Goal: Task Accomplishment & Management: Manage account settings

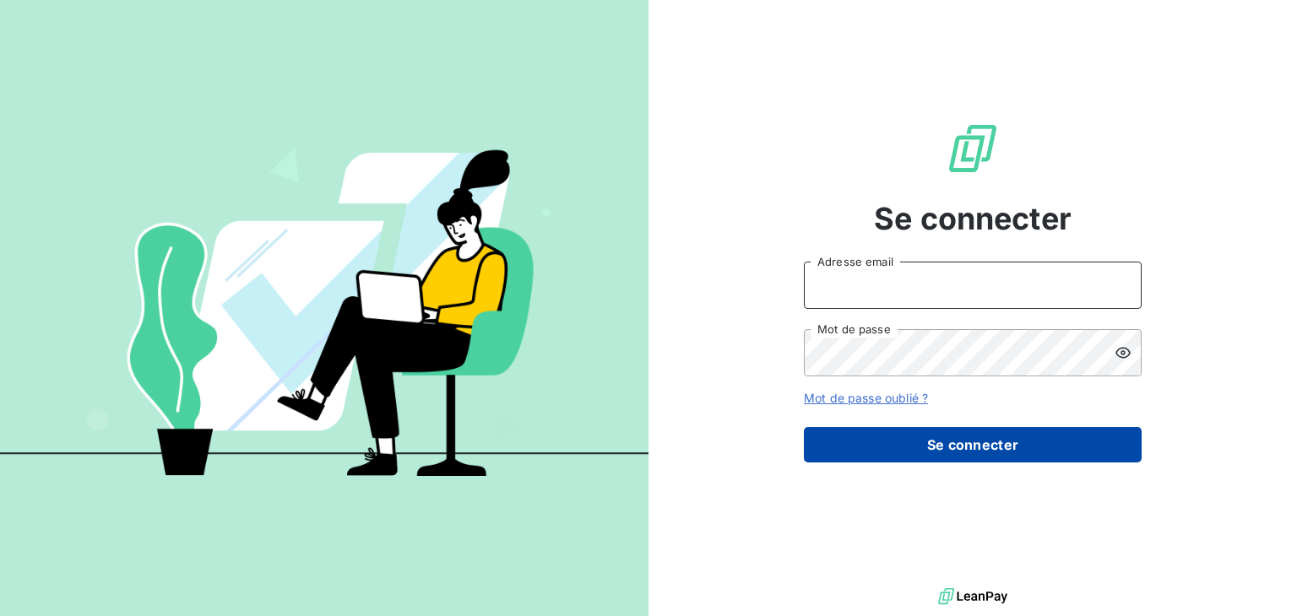
type input "[EMAIL_ADDRESS][DOMAIN_NAME]"
click at [941, 446] on button "Se connecter" at bounding box center [973, 444] width 338 height 35
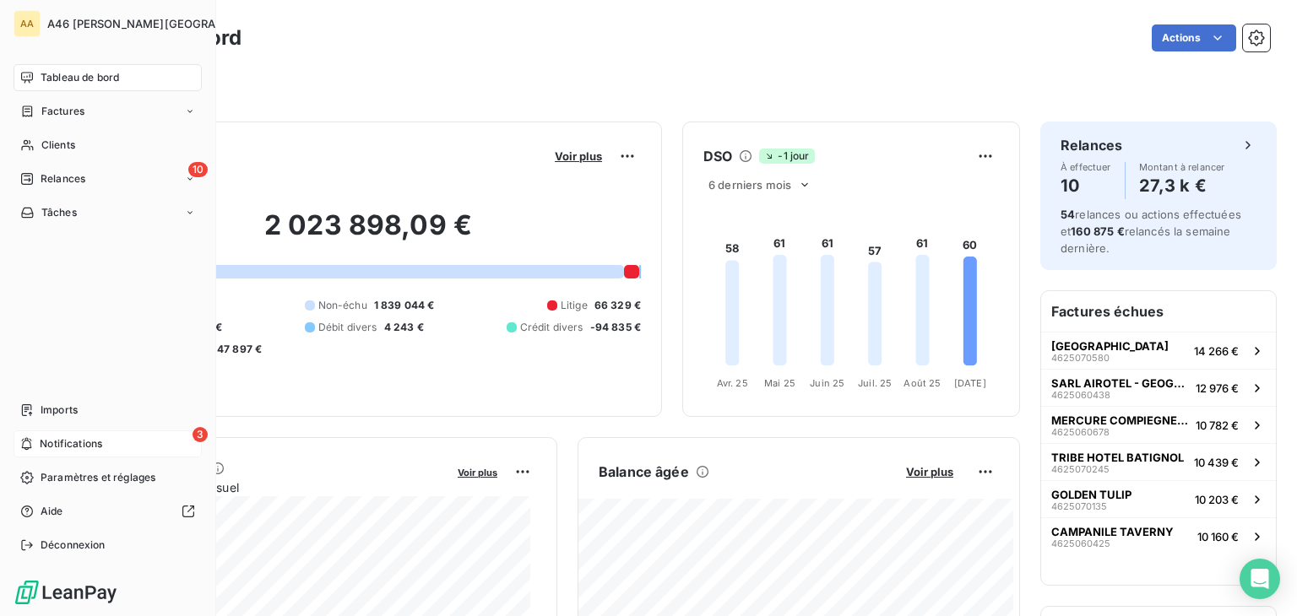
click at [52, 441] on span "Notifications" at bounding box center [71, 443] width 62 height 15
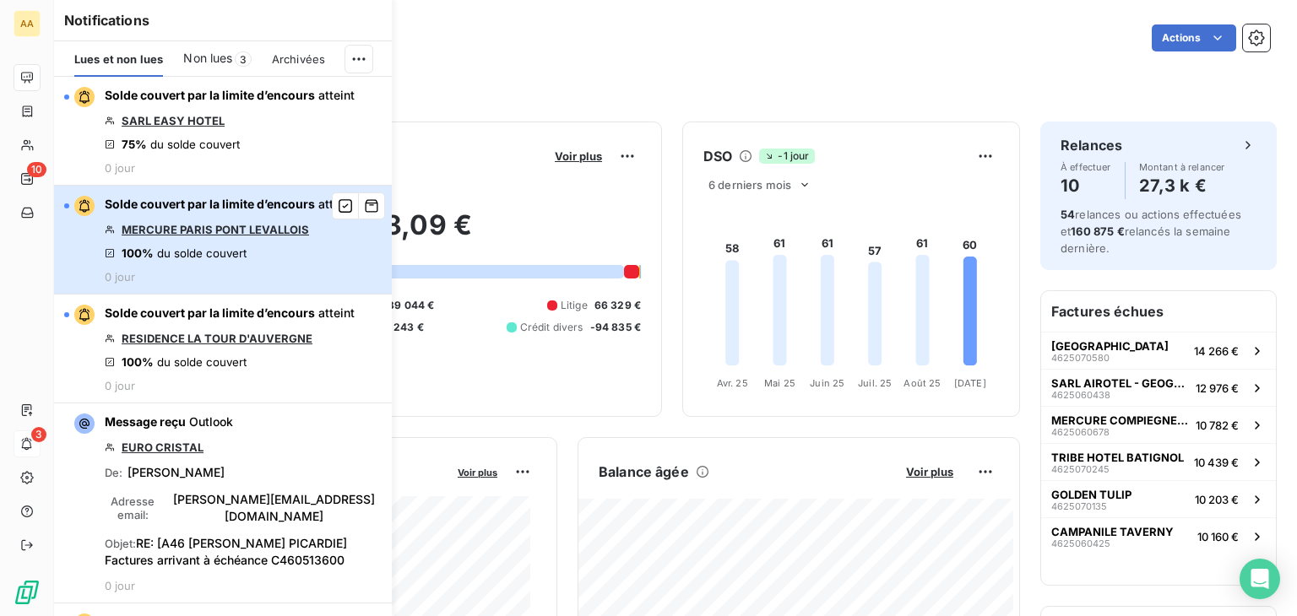
click at [64, 208] on div "button" at bounding box center [79, 206] width 30 height 20
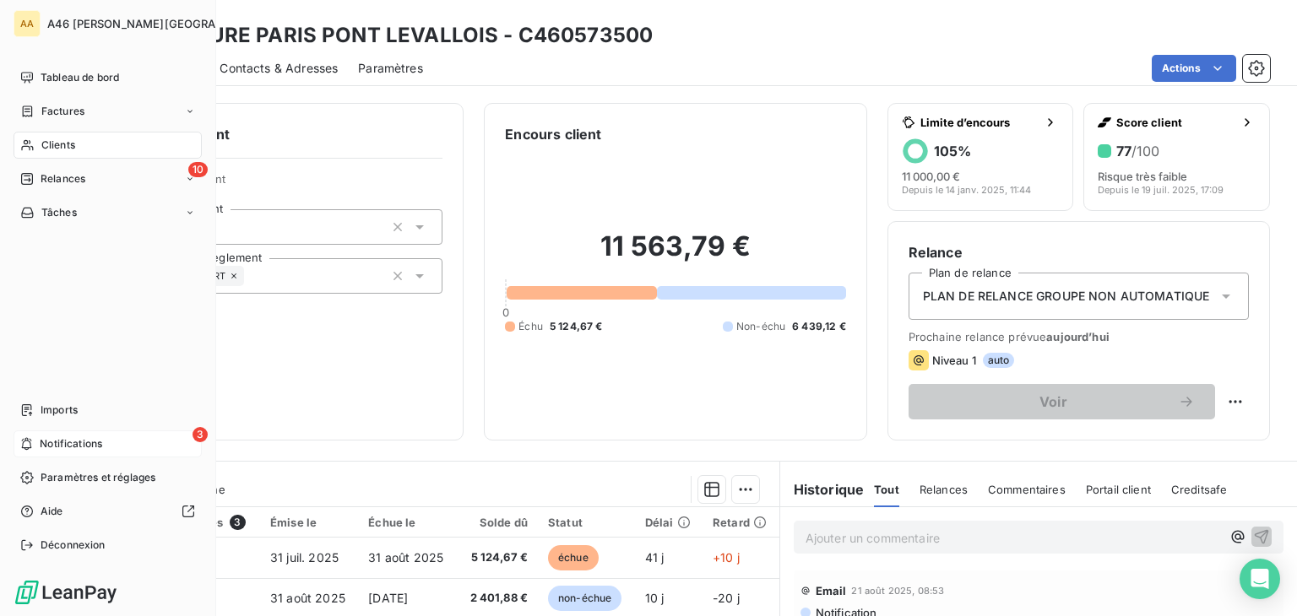
click at [57, 447] on span "Notifications" at bounding box center [71, 443] width 62 height 15
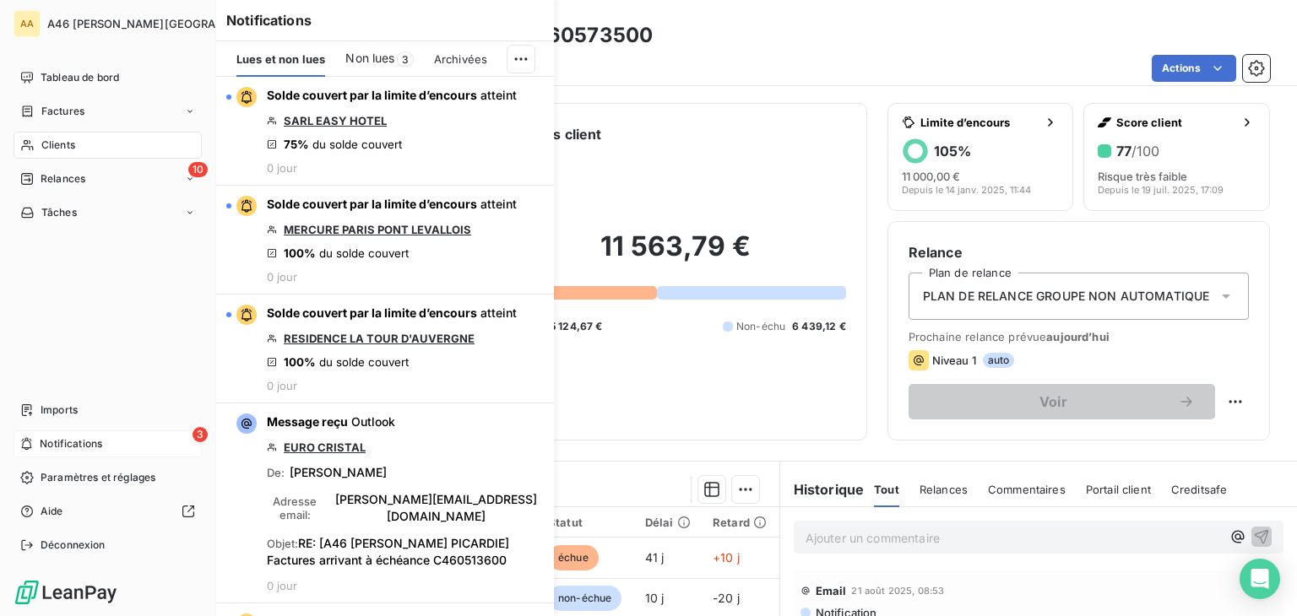
click at [68, 443] on span "Notifications" at bounding box center [71, 443] width 62 height 15
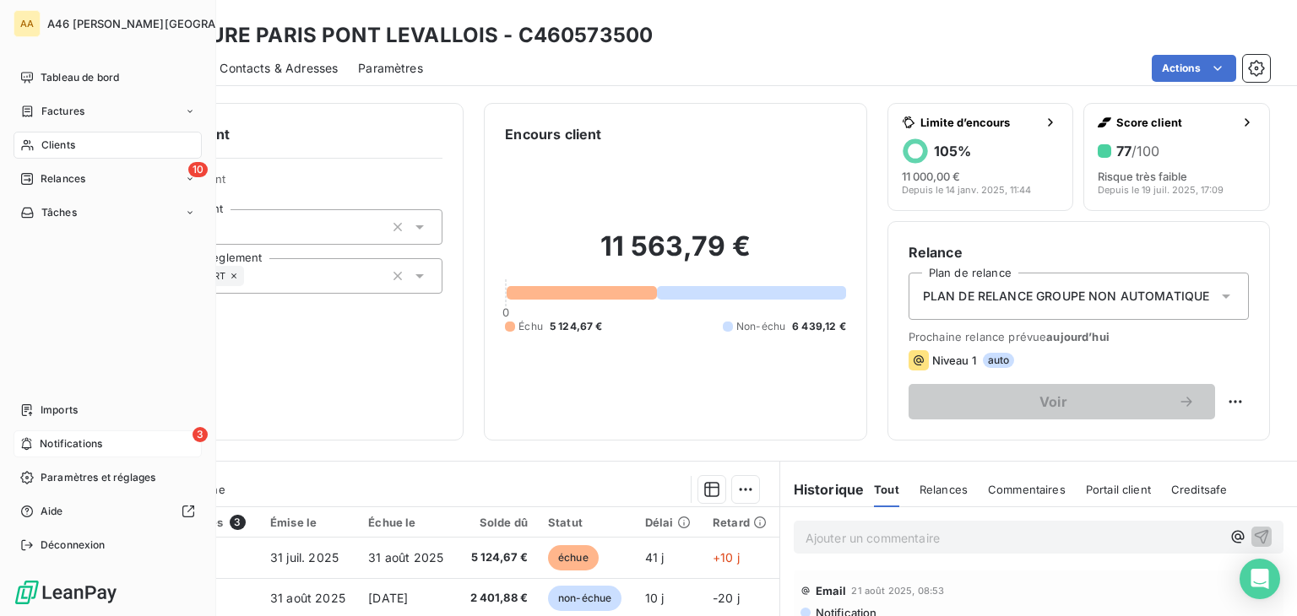
click at [72, 442] on span "Notifications" at bounding box center [71, 443] width 62 height 15
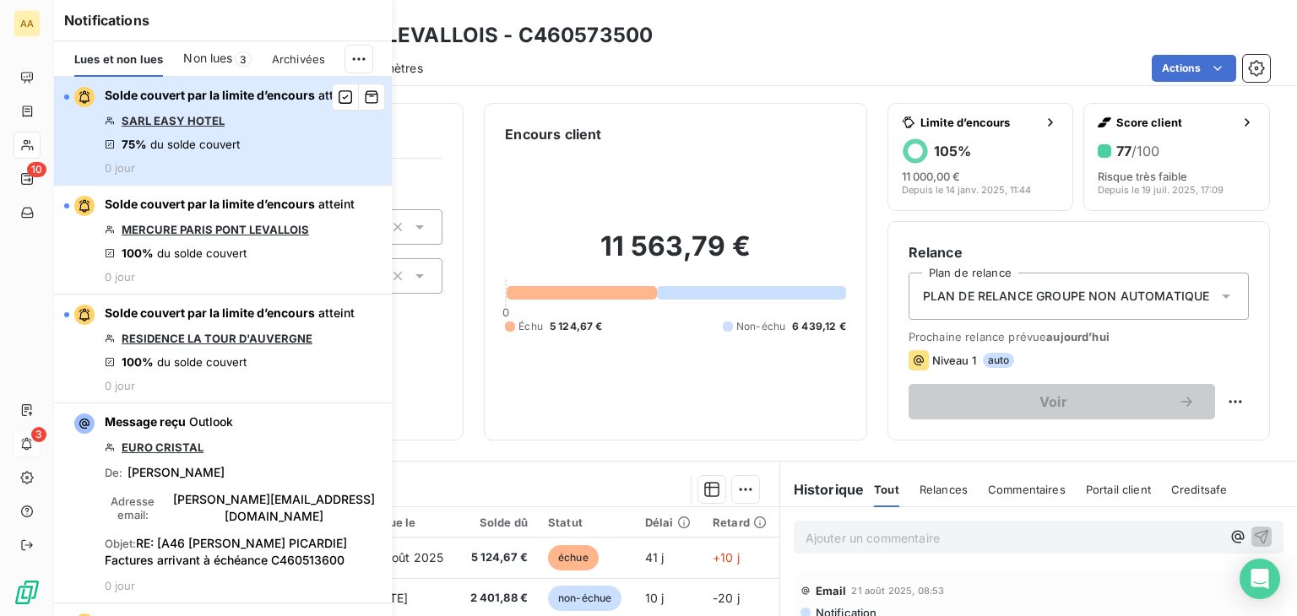
click at [68, 95] on div "button" at bounding box center [66, 97] width 5 height 5
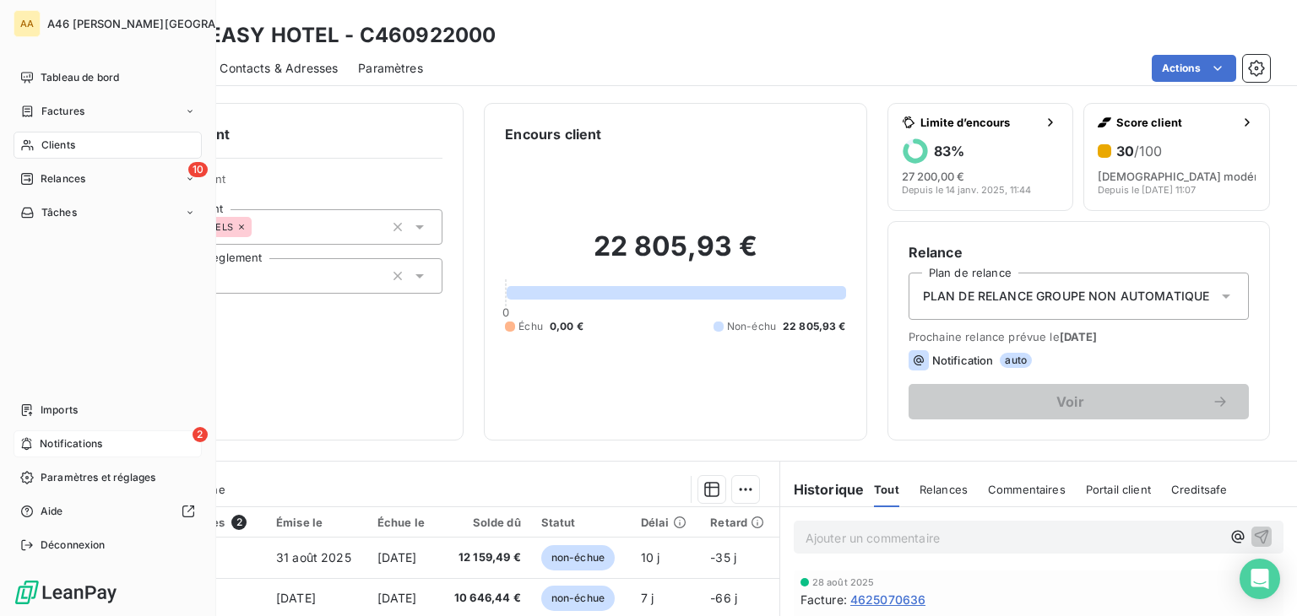
click at [47, 440] on span "Notifications" at bounding box center [71, 443] width 62 height 15
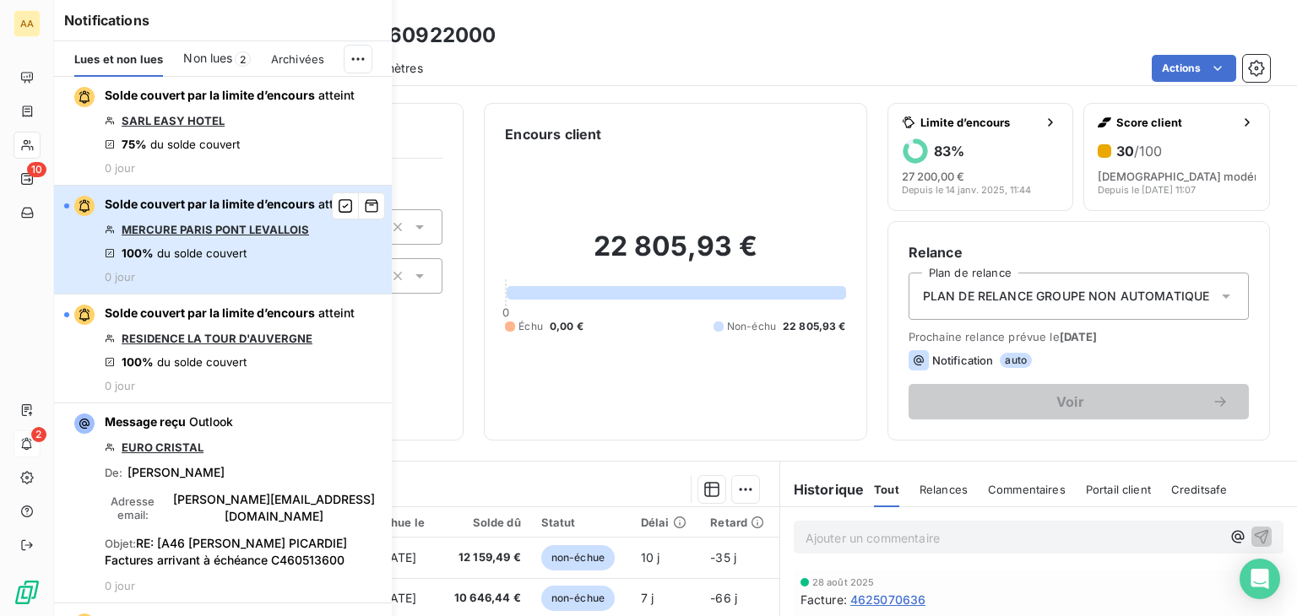
click at [68, 204] on div "button" at bounding box center [66, 205] width 5 height 5
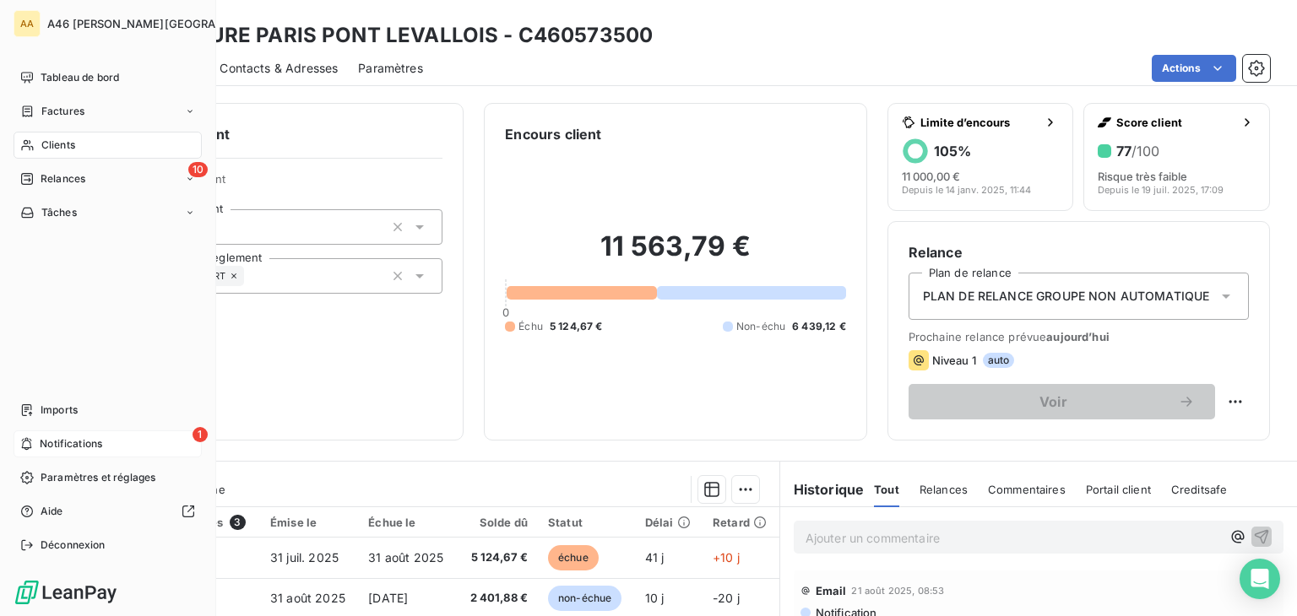
click at [57, 442] on span "Notifications" at bounding box center [71, 443] width 62 height 15
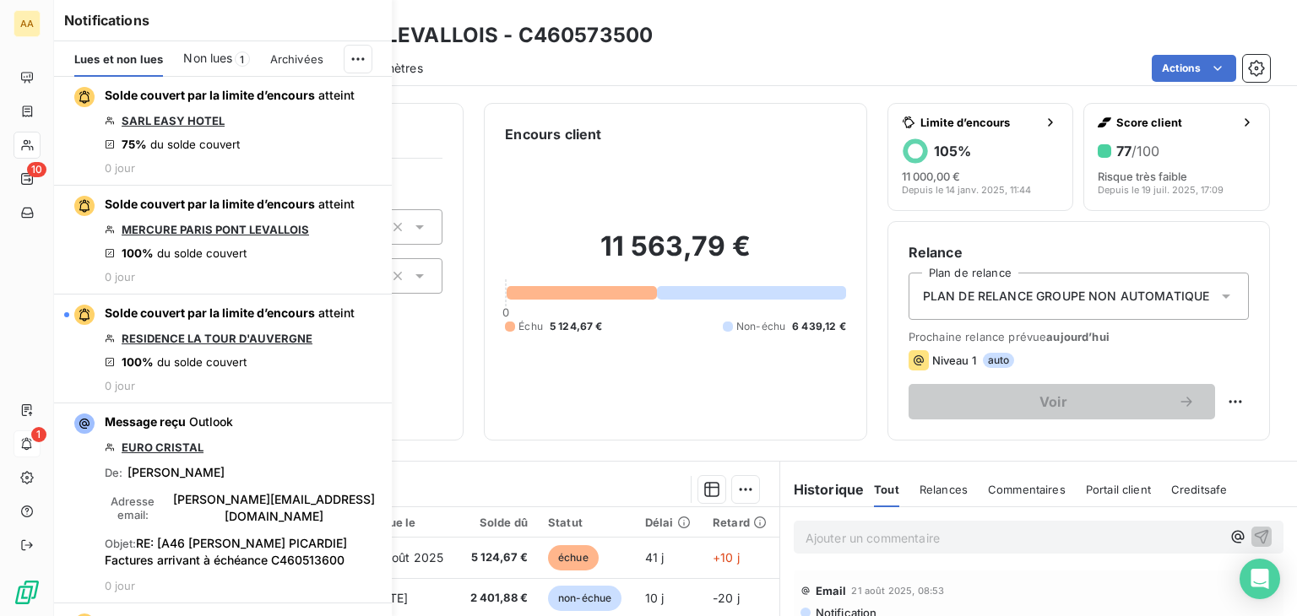
click at [203, 58] on span "Non lues" at bounding box center [207, 58] width 49 height 17
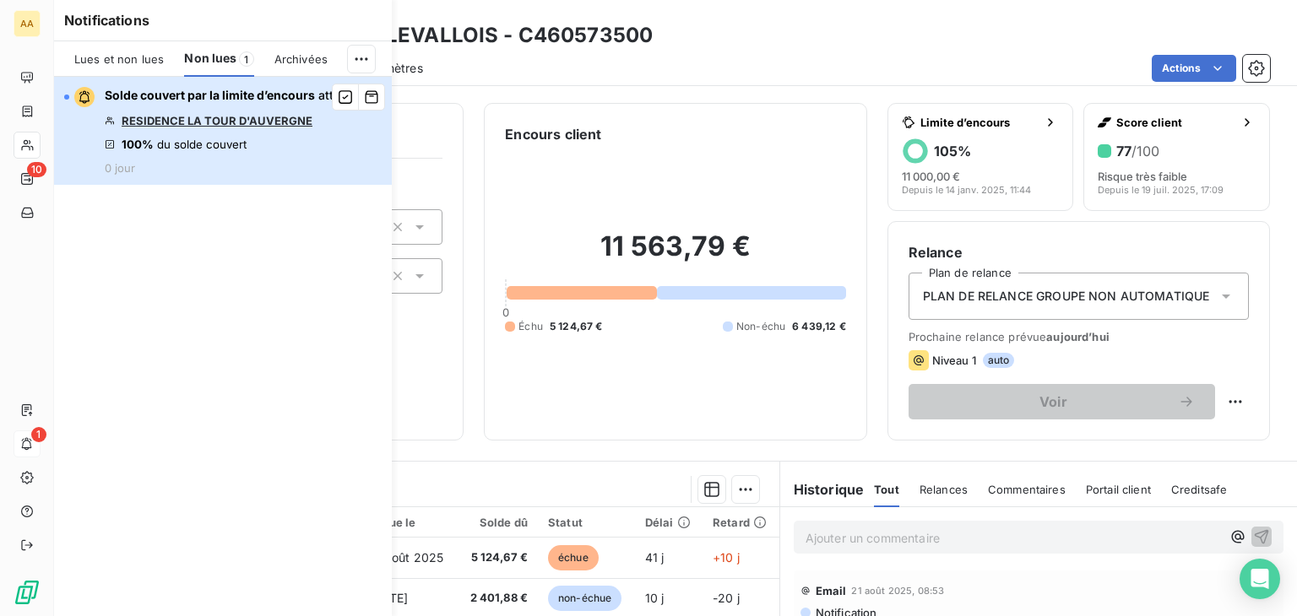
click at [66, 96] on div "button" at bounding box center [66, 97] width 5 height 5
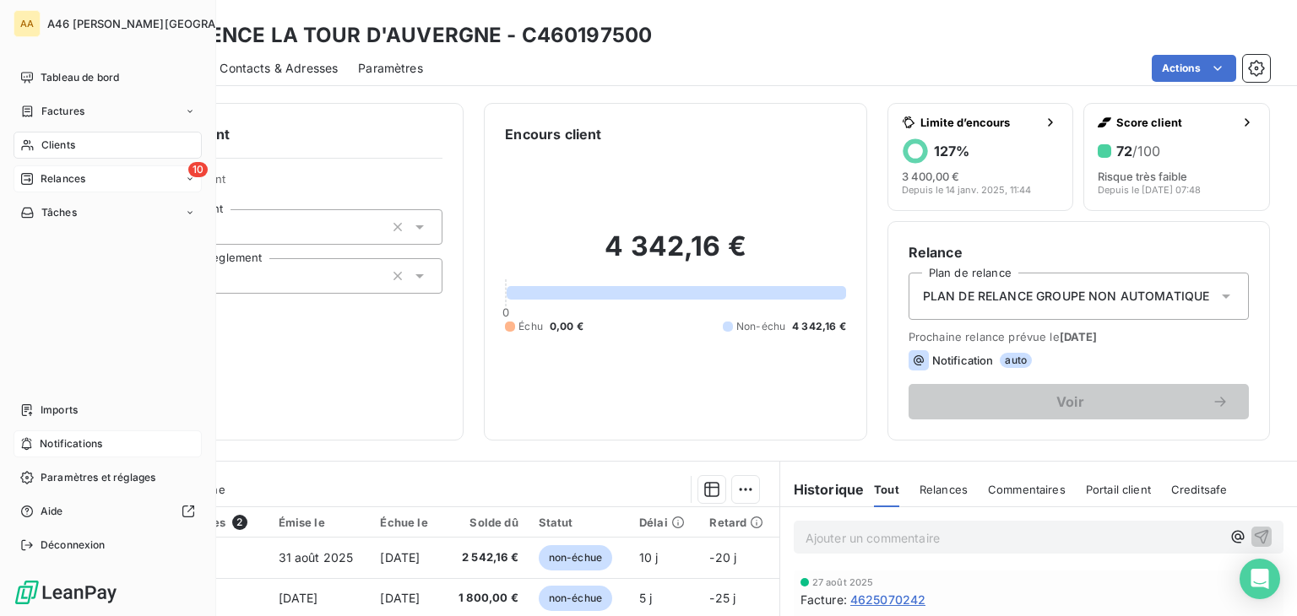
click at [61, 178] on span "Relances" at bounding box center [63, 178] width 45 height 15
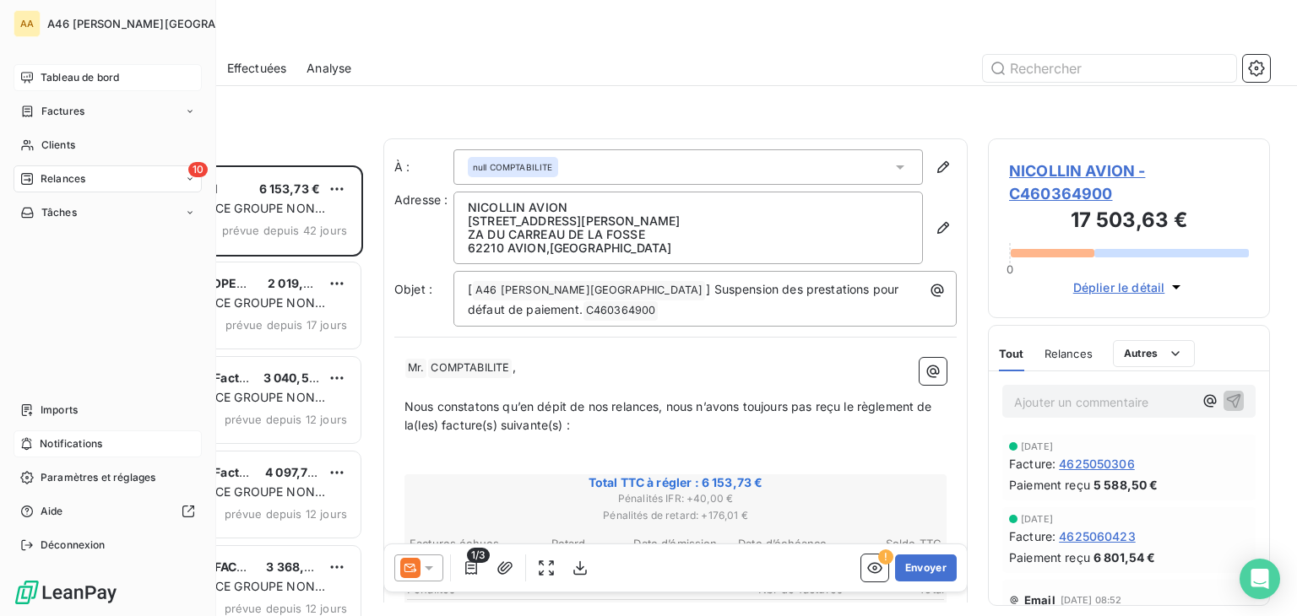
click at [48, 75] on span "Tableau de bord" at bounding box center [80, 77] width 79 height 15
